Goal: Task Accomplishment & Management: Manage account settings

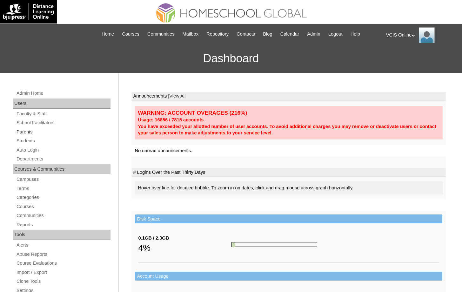
click at [32, 130] on link "Parents" at bounding box center [63, 132] width 95 height 8
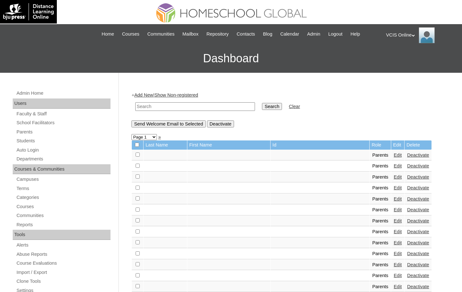
click at [222, 112] on td at bounding box center [195, 106] width 126 height 15
click at [224, 108] on input "text" at bounding box center [195, 106] width 120 height 9
paste input "VCIS009-5C-PA2025"
type input "VCIS009-5C-PA2025"
click at [262, 109] on input "Search" at bounding box center [272, 106] width 20 height 7
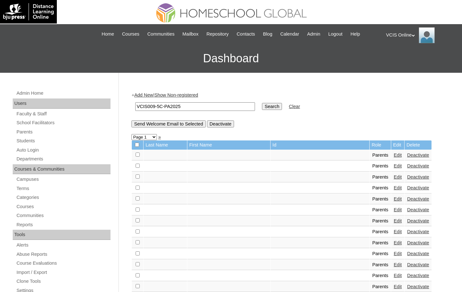
click at [262, 107] on input "Search" at bounding box center [272, 106] width 20 height 7
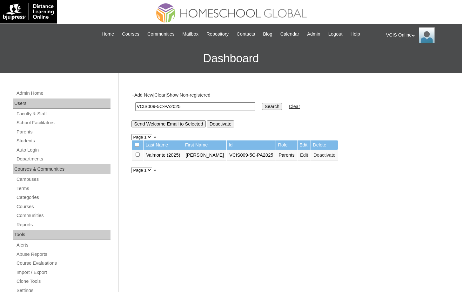
click at [302, 155] on link "Edit" at bounding box center [304, 154] width 8 height 5
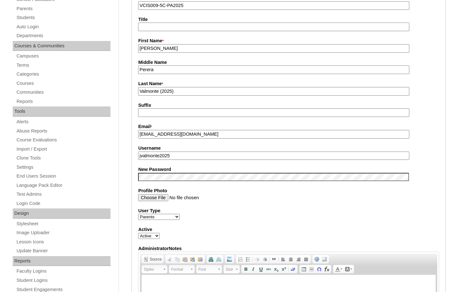
scroll to position [169, 0]
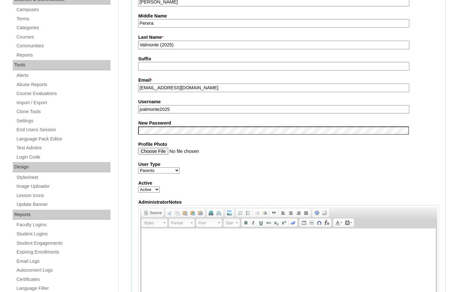
click at [197, 110] on input "jvalmonte2025" at bounding box center [273, 109] width 271 height 9
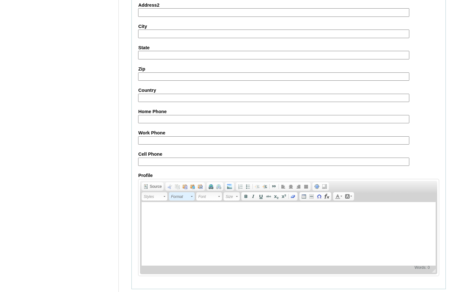
scroll to position [541, 0]
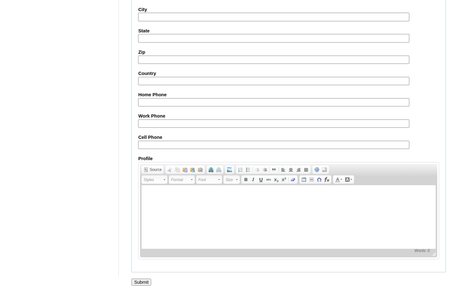
click at [149, 281] on input "Submit" at bounding box center [141, 281] width 20 height 7
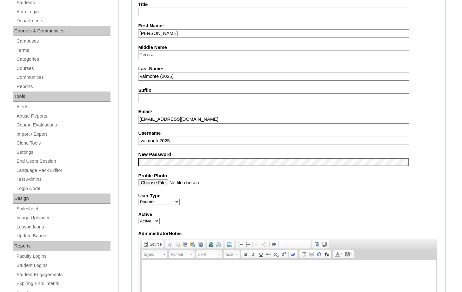
scroll to position [0, 0]
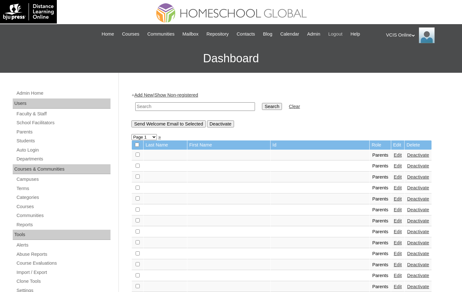
click at [342, 34] on span "Logout" at bounding box center [335, 33] width 14 height 7
